Goal: Obtain resource: Download file/media

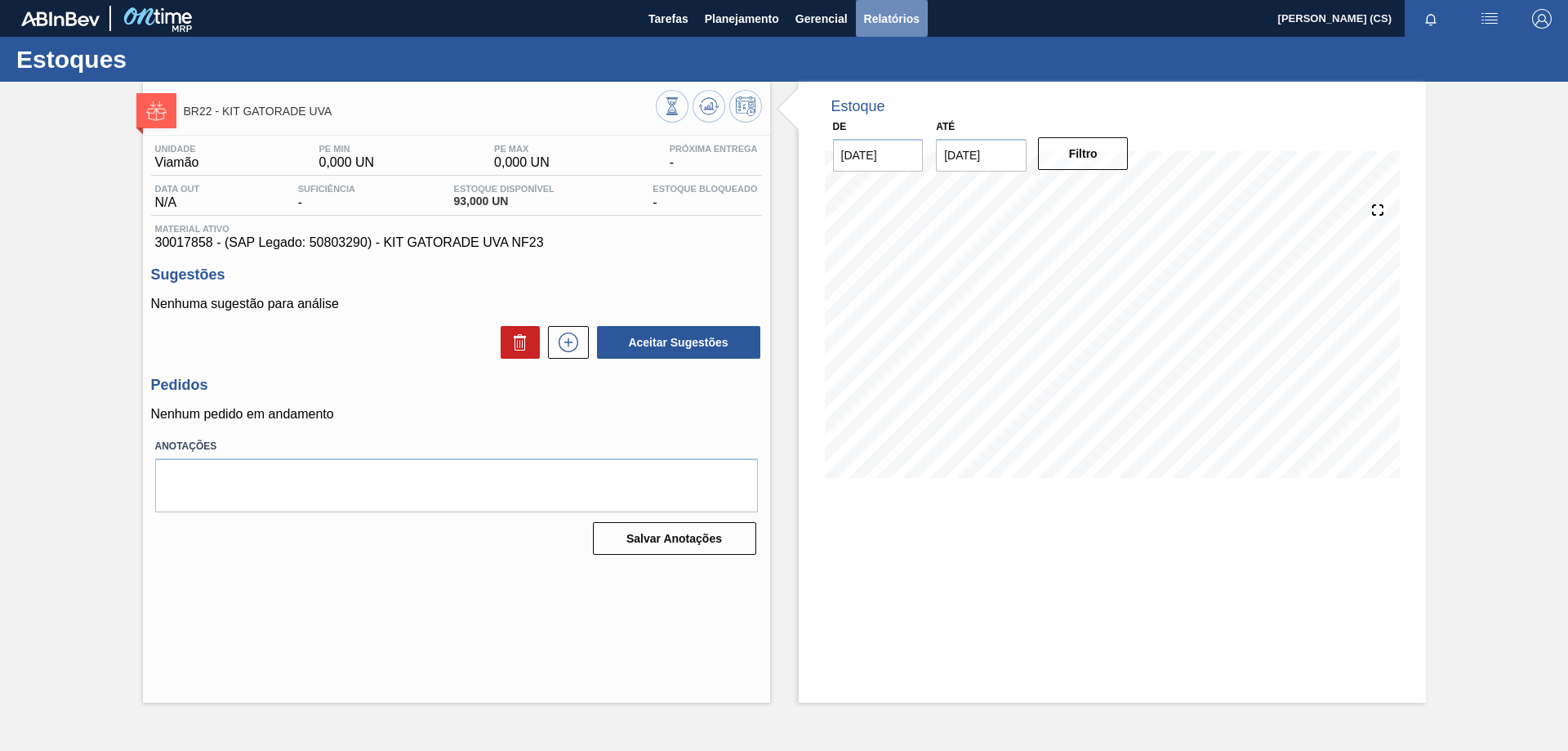
click at [877, 19] on span "Relatórios" at bounding box center [891, 19] width 56 height 20
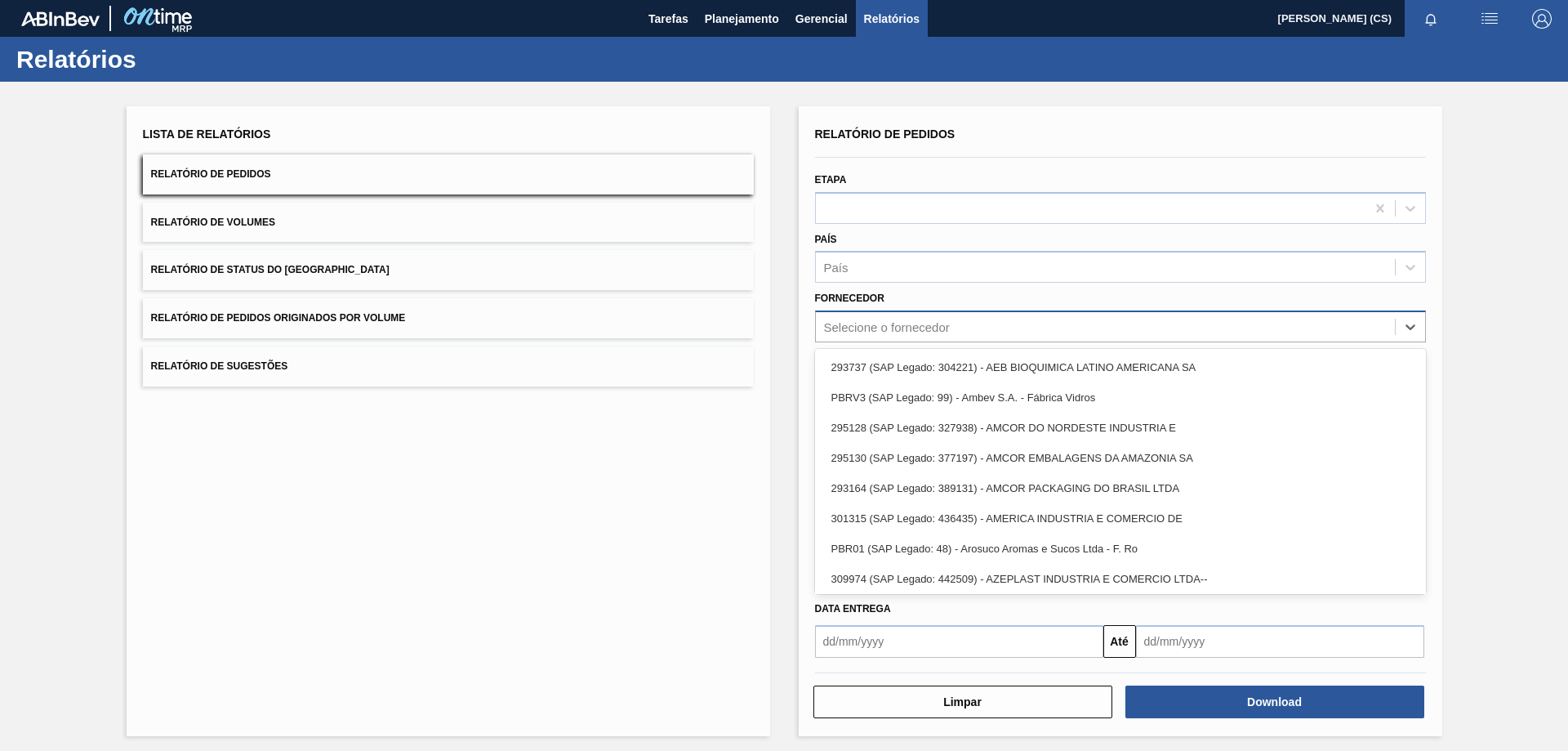
click at [849, 319] on div "Selecione o fornecedor" at bounding box center [1104, 327] width 579 height 24
click at [1496, 233] on div "Lista de Relatórios Relatório de Pedidos Relatório de Volumes Relatório de Stat…" at bounding box center [784, 419] width 1568 height 675
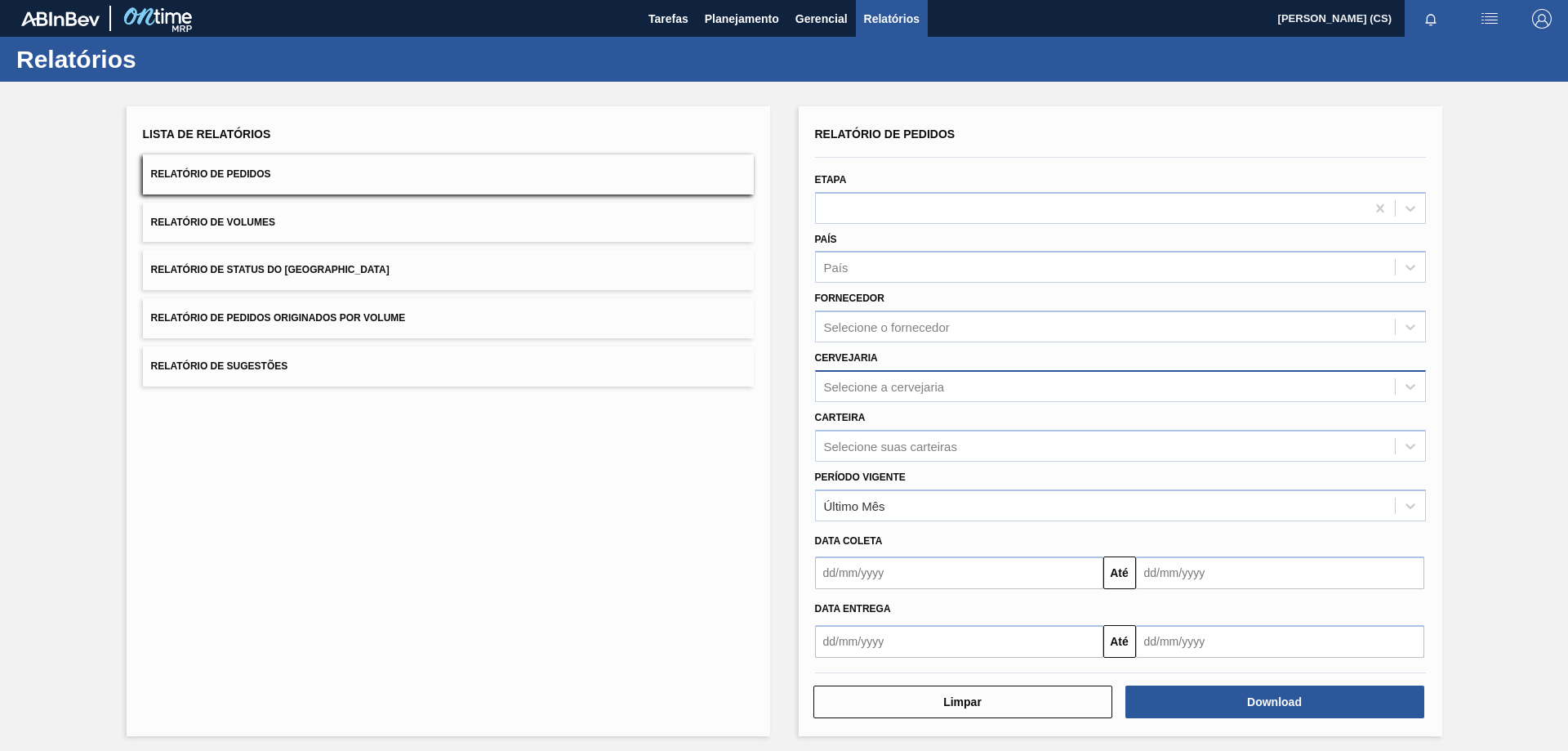
click at [850, 385] on div "Selecione a cervejaria" at bounding box center [884, 386] width 121 height 14
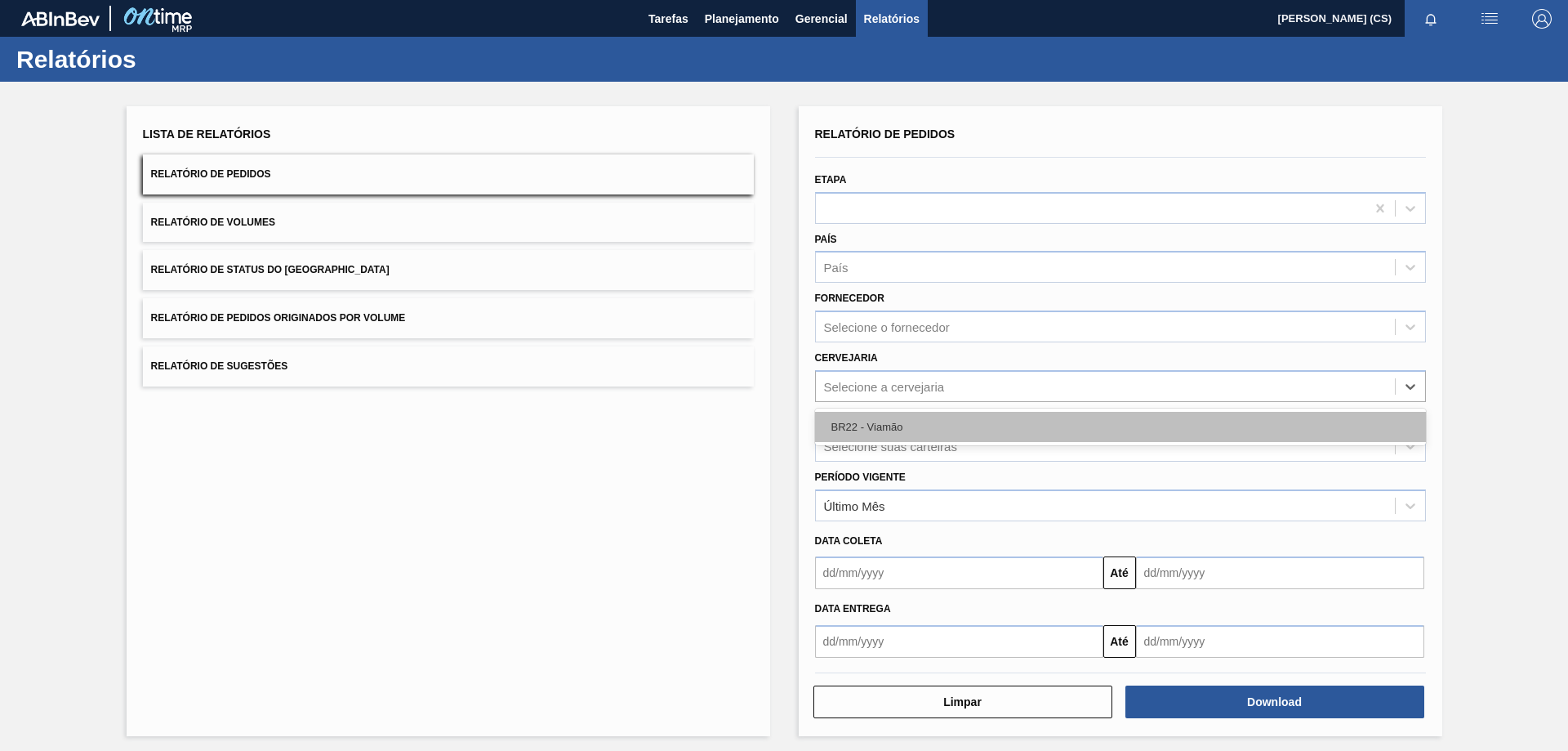
click at [856, 428] on div "BR22 - Viamão" at bounding box center [1119, 426] width 611 height 30
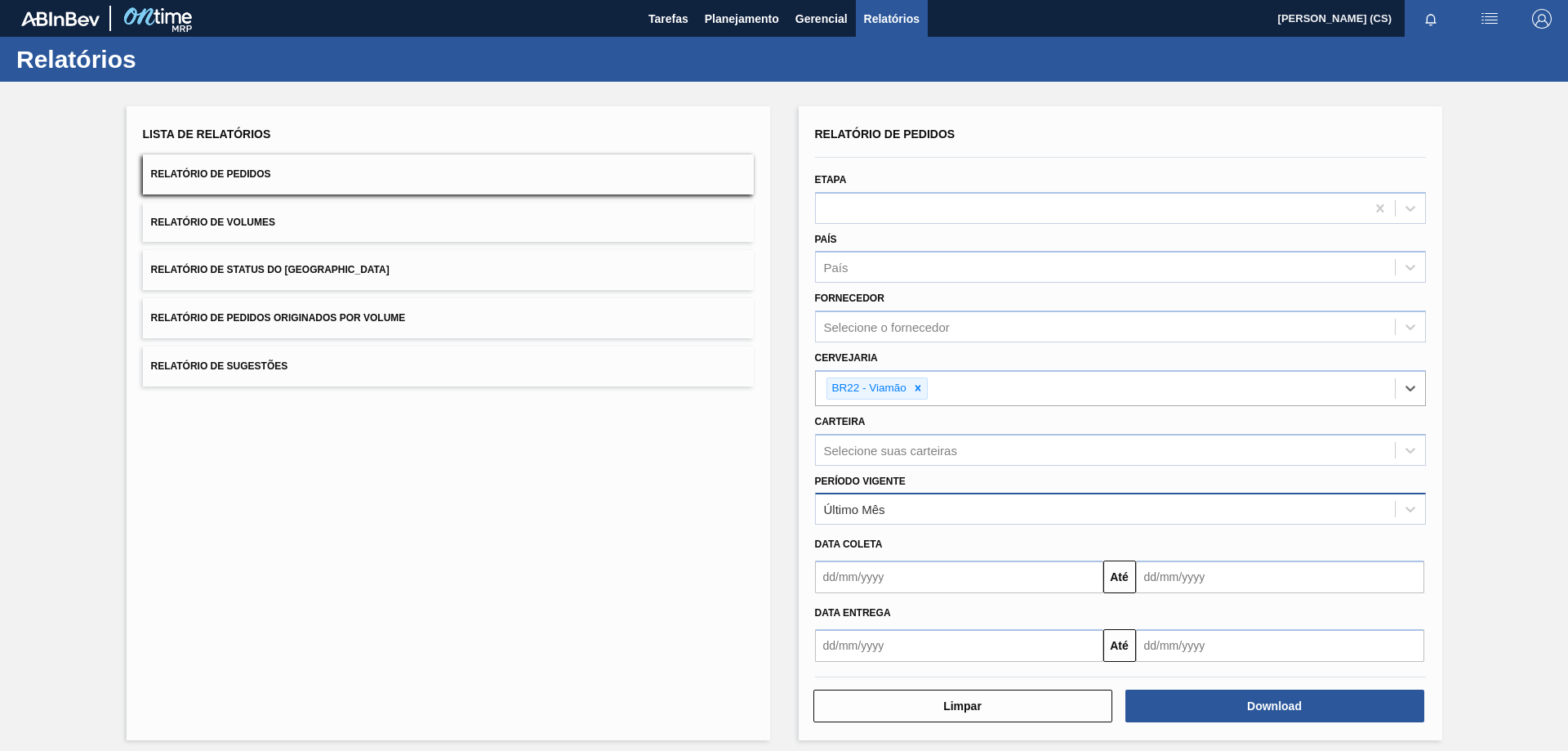
click at [858, 506] on div "Último Mês" at bounding box center [855, 509] width 61 height 14
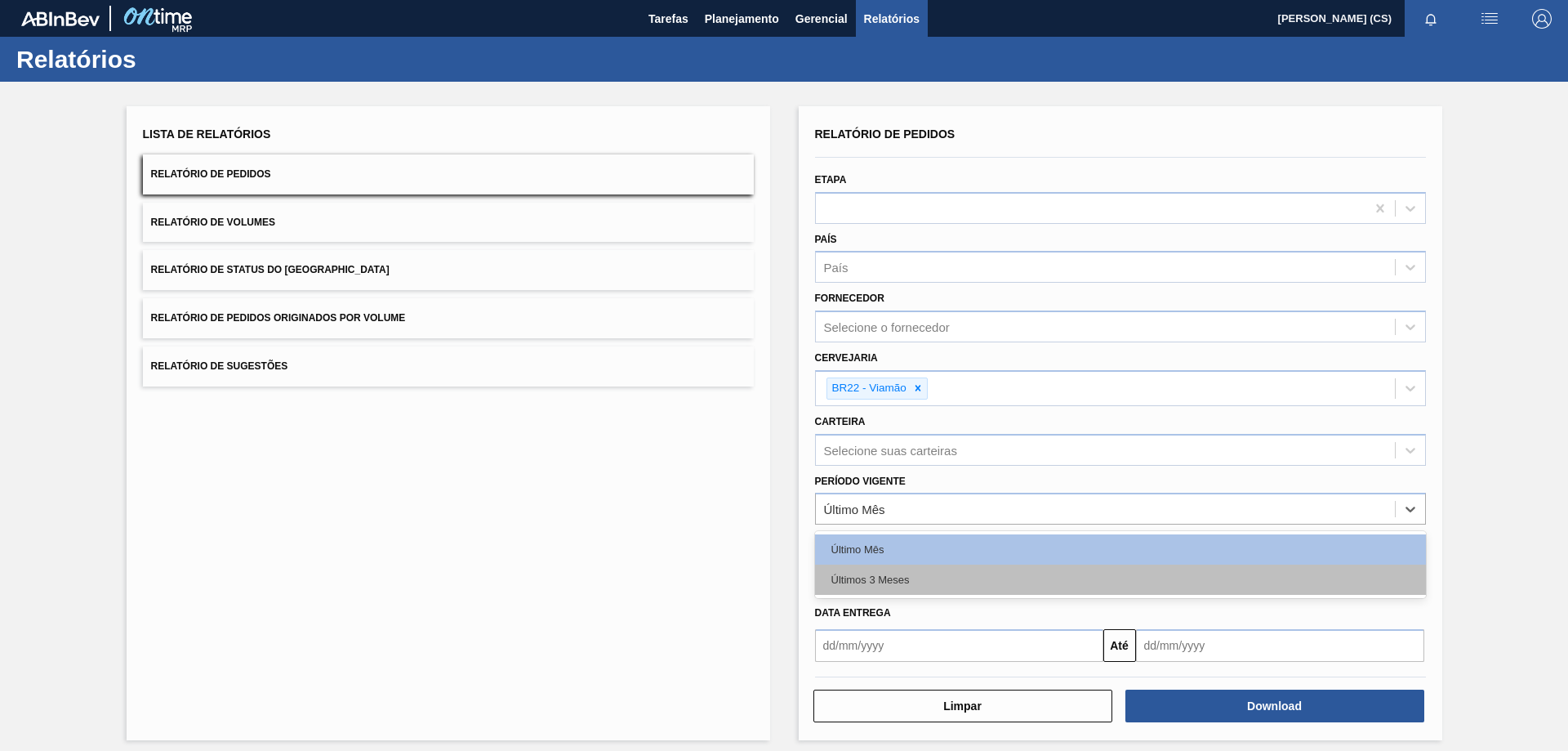
click at [883, 576] on div "Últimos 3 Meses" at bounding box center [1119, 579] width 611 height 30
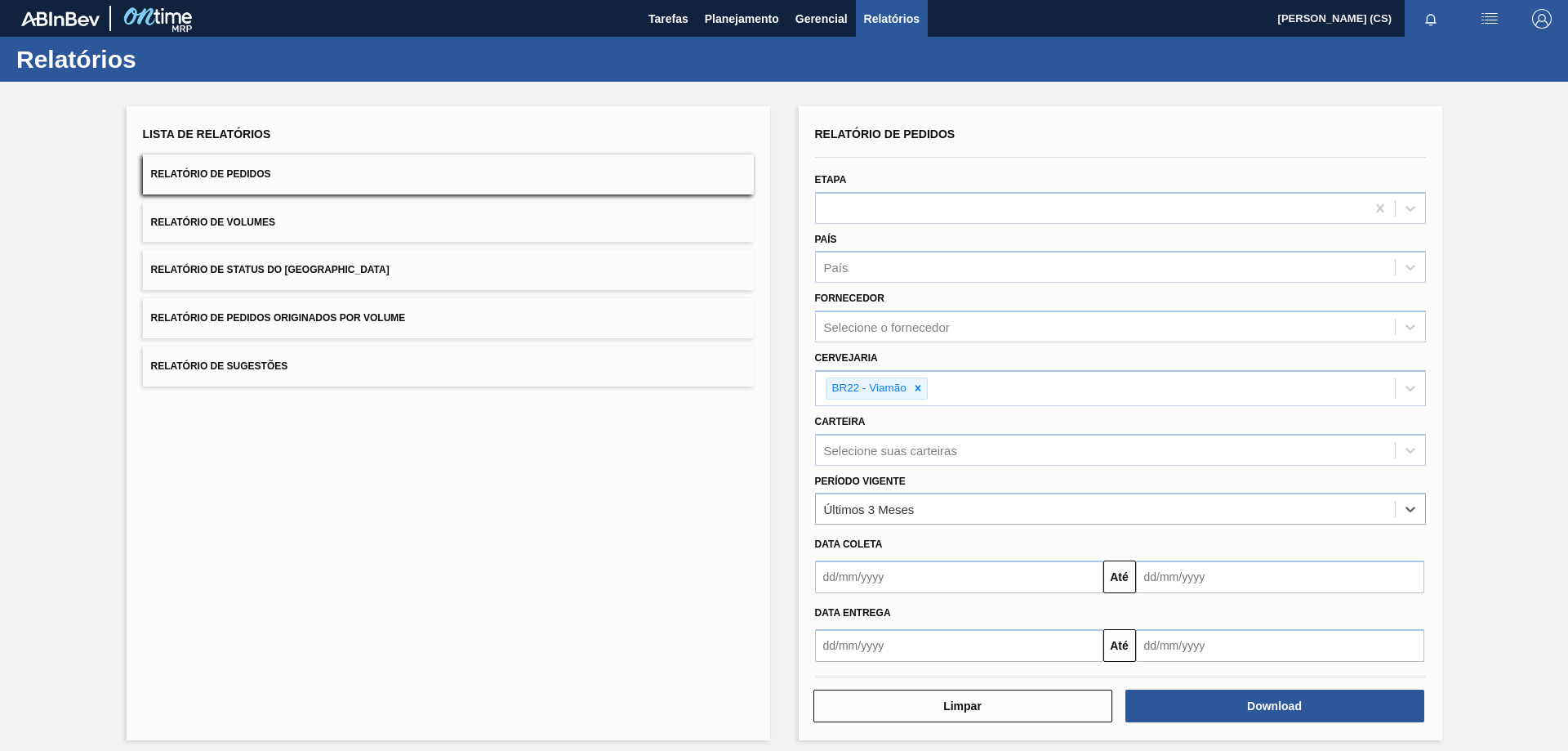
scroll to position [10, 0]
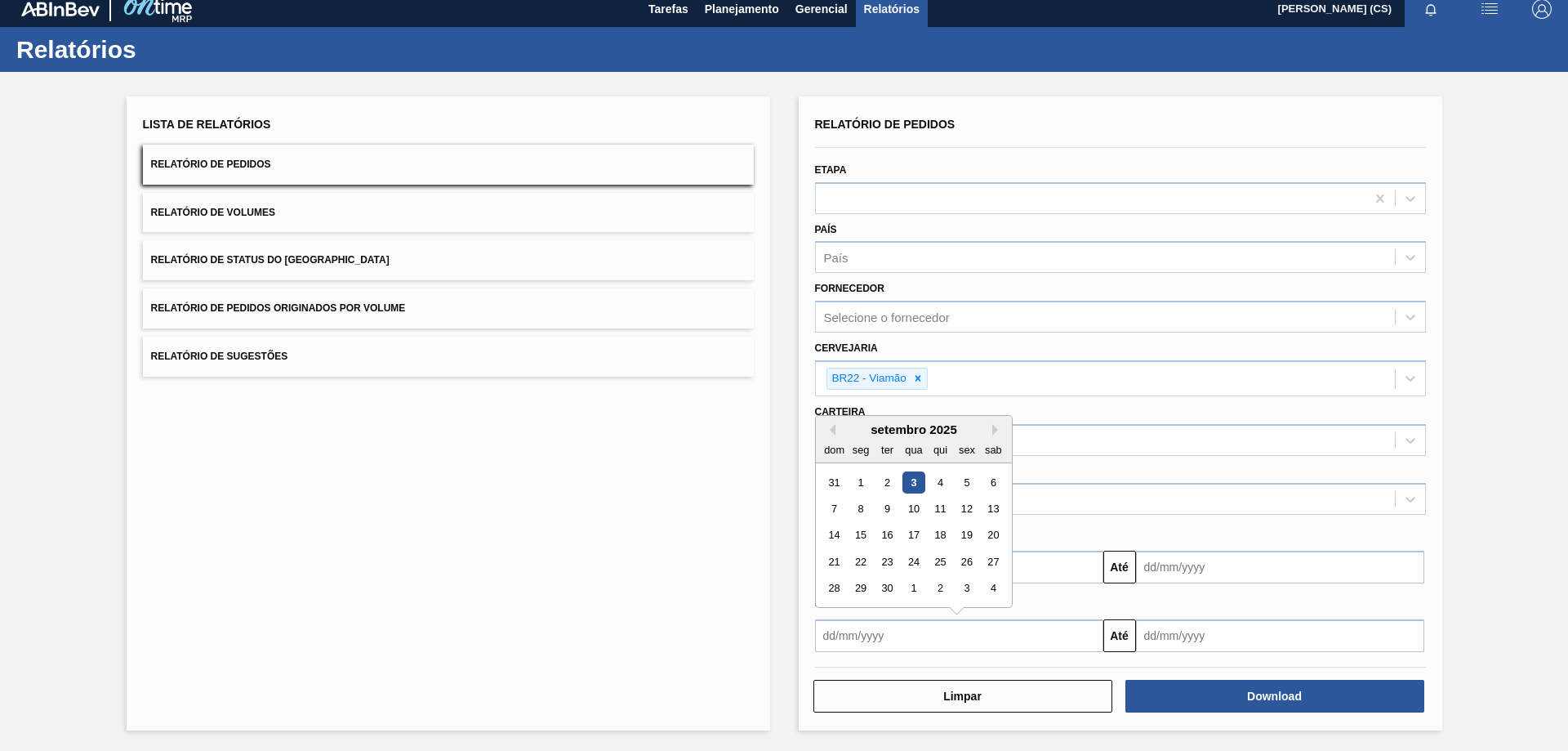
click at [880, 634] on input "text" at bounding box center [958, 635] width 288 height 32
click at [839, 433] on div "setembro 2025" at bounding box center [913, 429] width 196 height 14
click at [831, 435] on div "setembro 2025" at bounding box center [913, 429] width 196 height 14
click at [833, 434] on button "Previous Month" at bounding box center [830, 429] width 12 height 12
click at [837, 588] on div "24" at bounding box center [834, 588] width 22 height 22
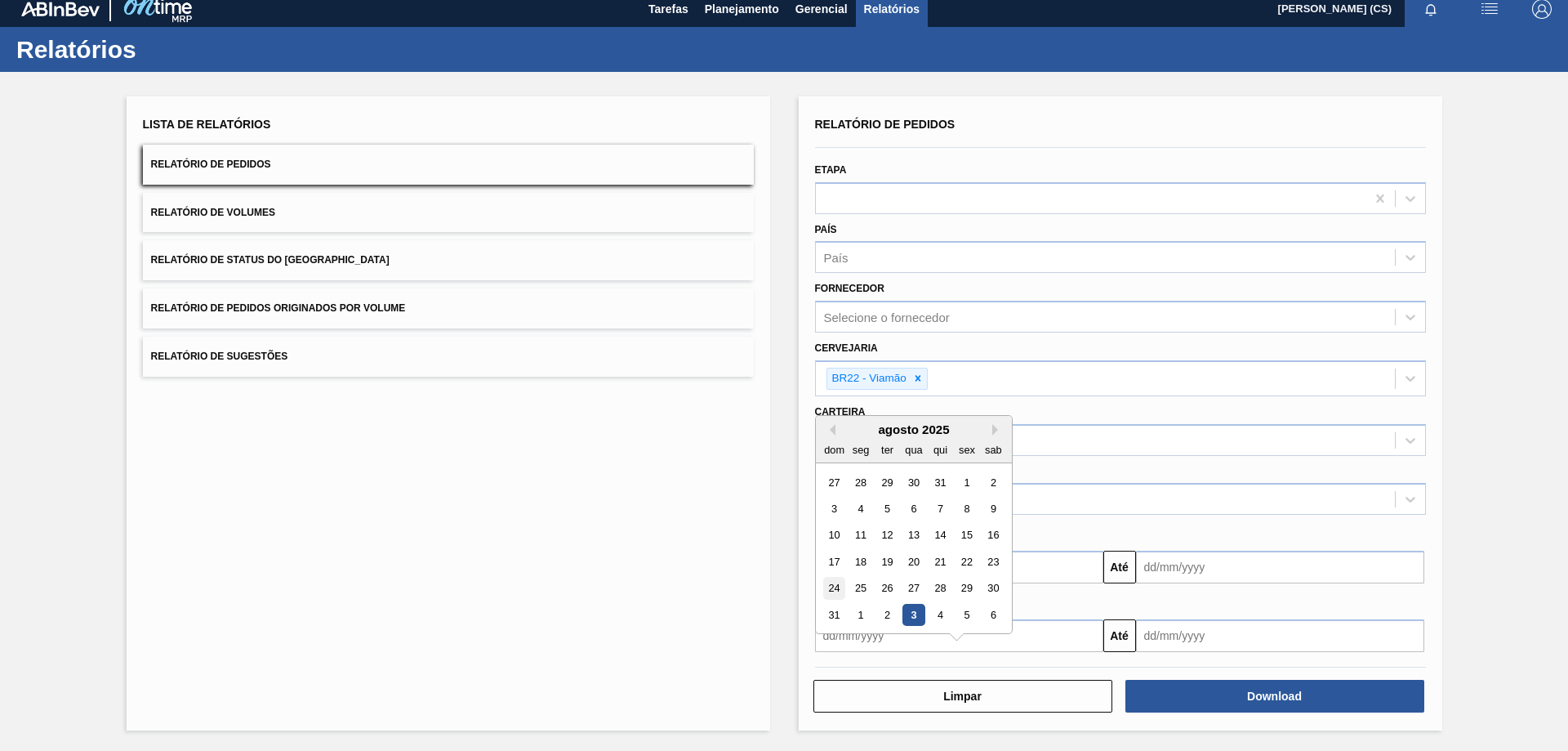
type input "[DATE]"
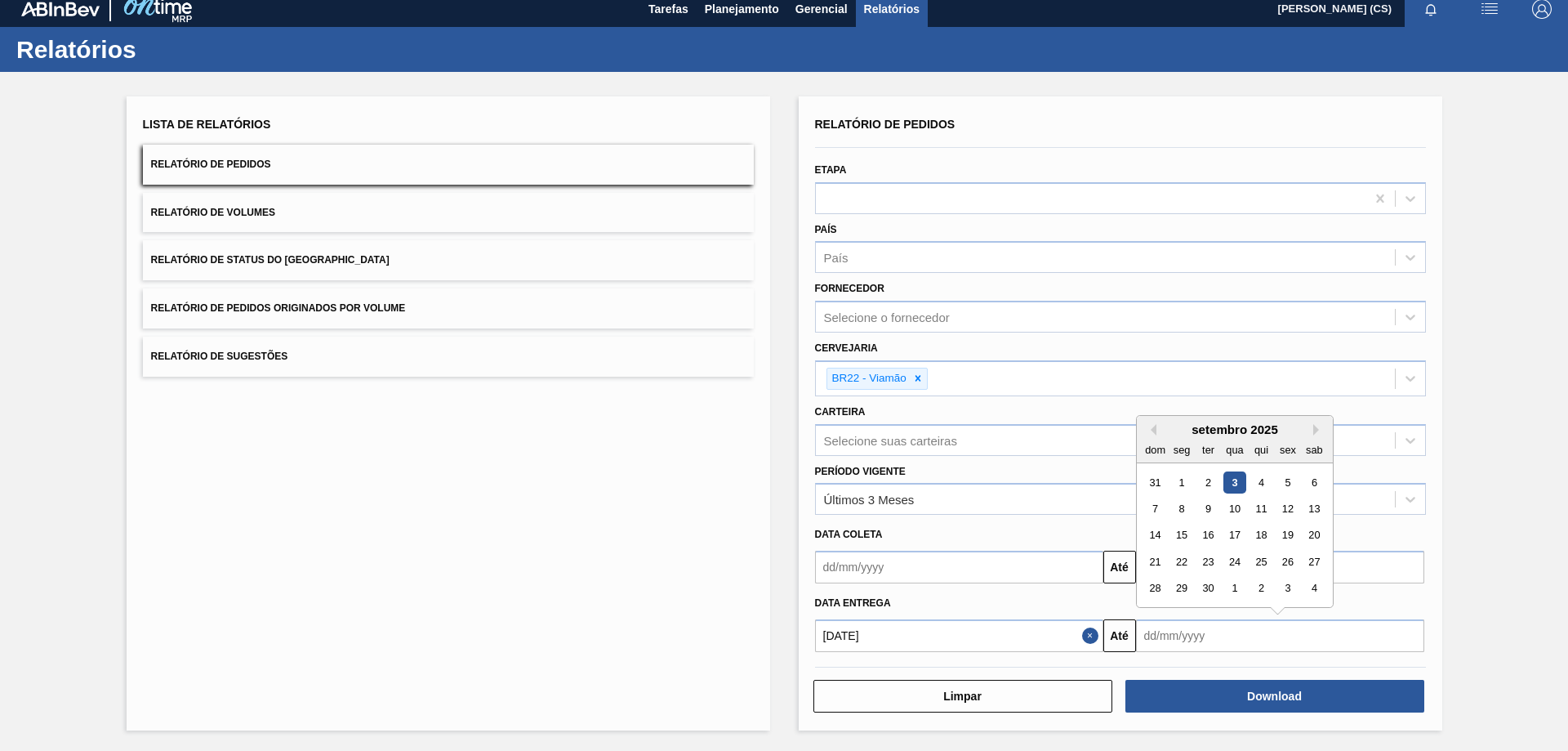
click at [1218, 642] on input "text" at bounding box center [1280, 635] width 288 height 32
click at [1206, 587] on div "30" at bounding box center [1207, 588] width 22 height 22
type input "[DATE]"
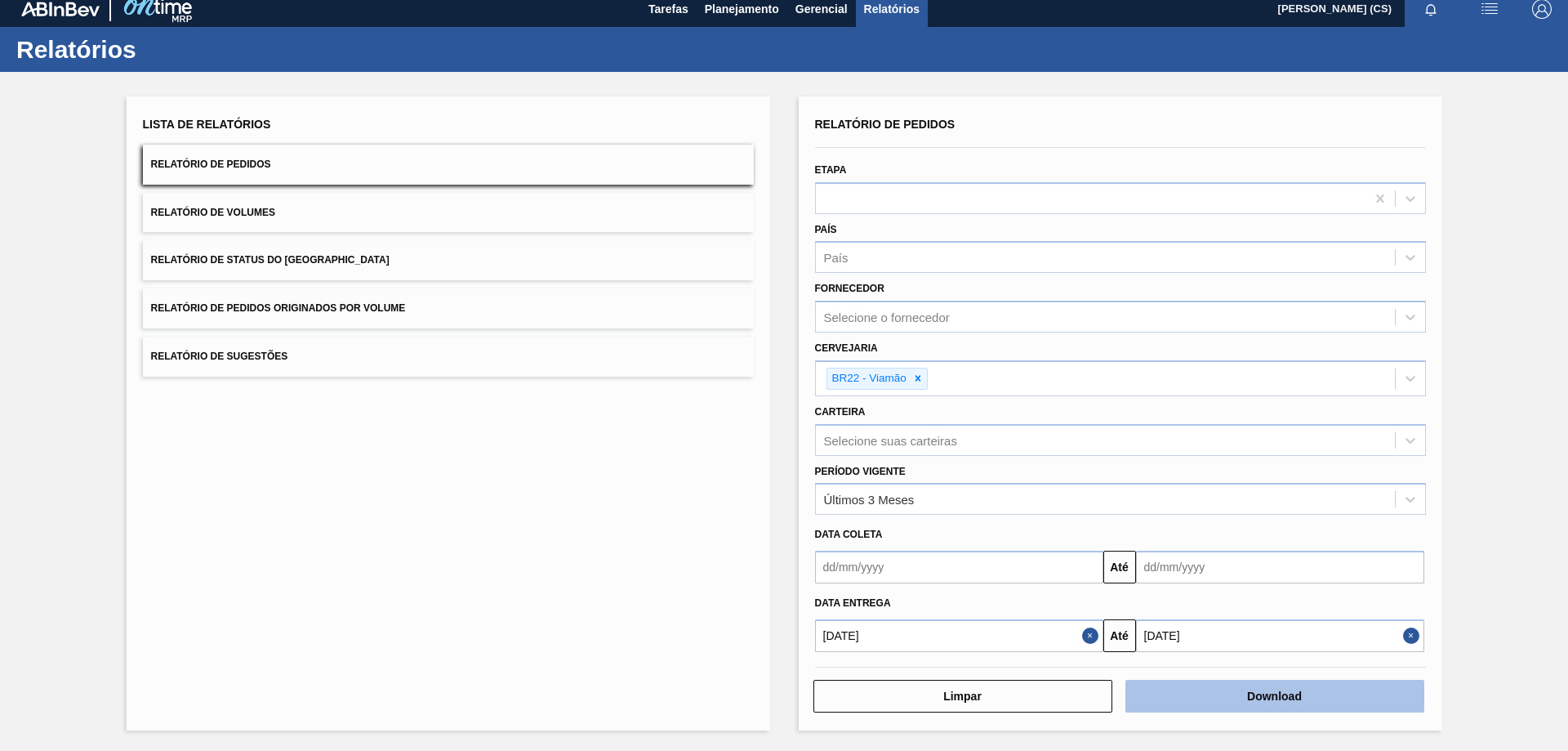
click at [1237, 699] on button "Download" at bounding box center [1274, 695] width 299 height 32
